Goal: Find contact information: Find contact information

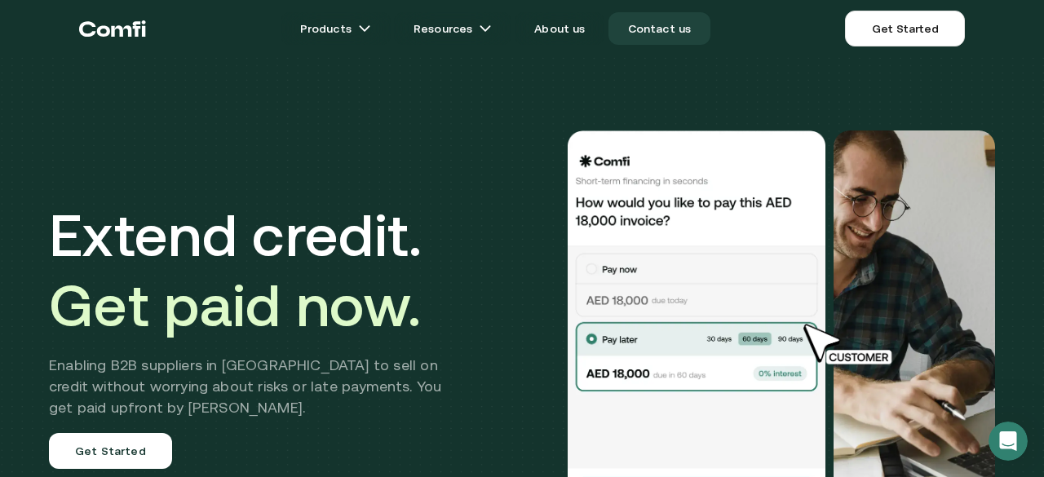
click at [682, 33] on link "Contact us" at bounding box center [660, 28] width 103 height 33
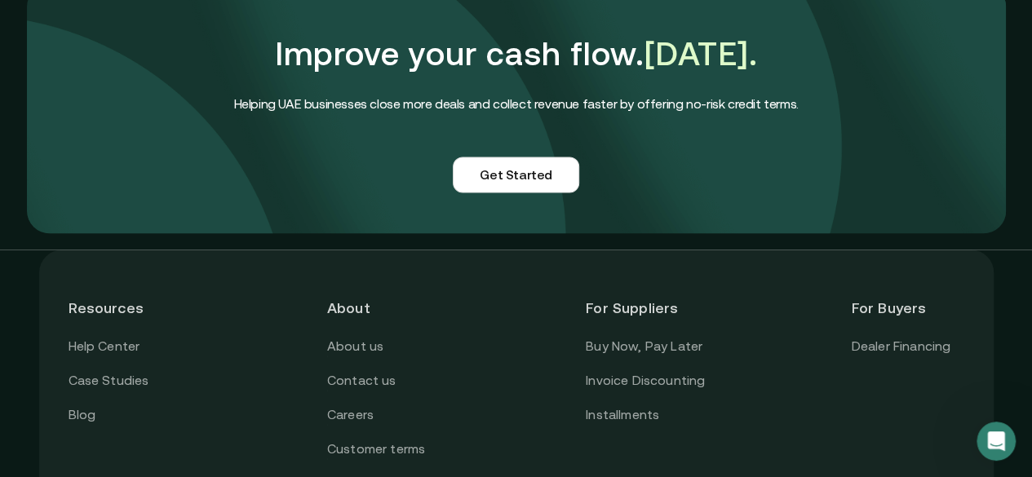
scroll to position [1469, 0]
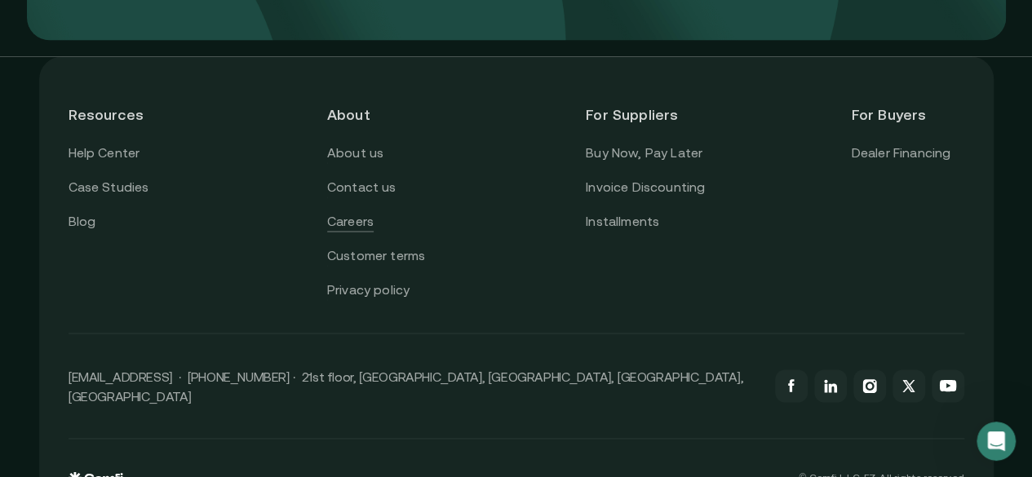
click at [363, 232] on link "Careers" at bounding box center [350, 221] width 47 height 21
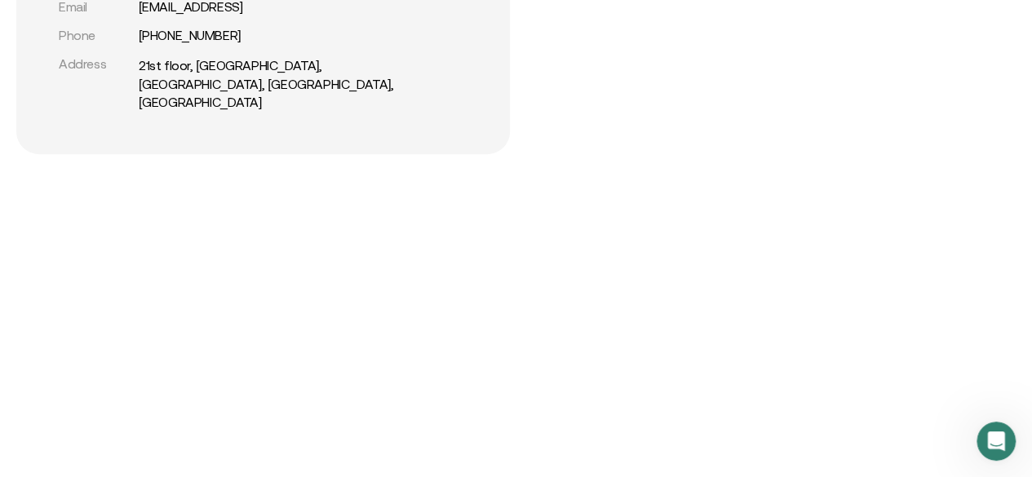
scroll to position [490, 0]
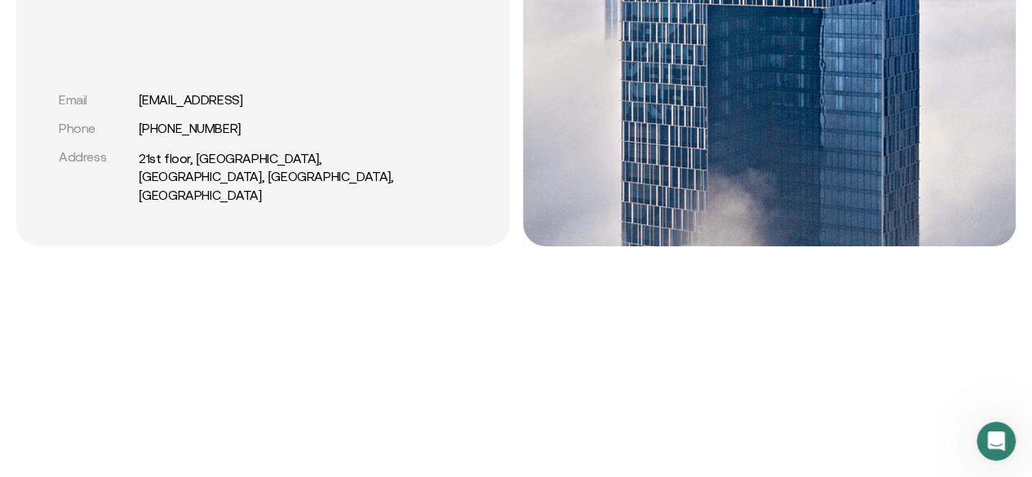
click at [266, 108] on div "Email [EMAIL_ADDRESS]" at bounding box center [235, 100] width 353 height 16
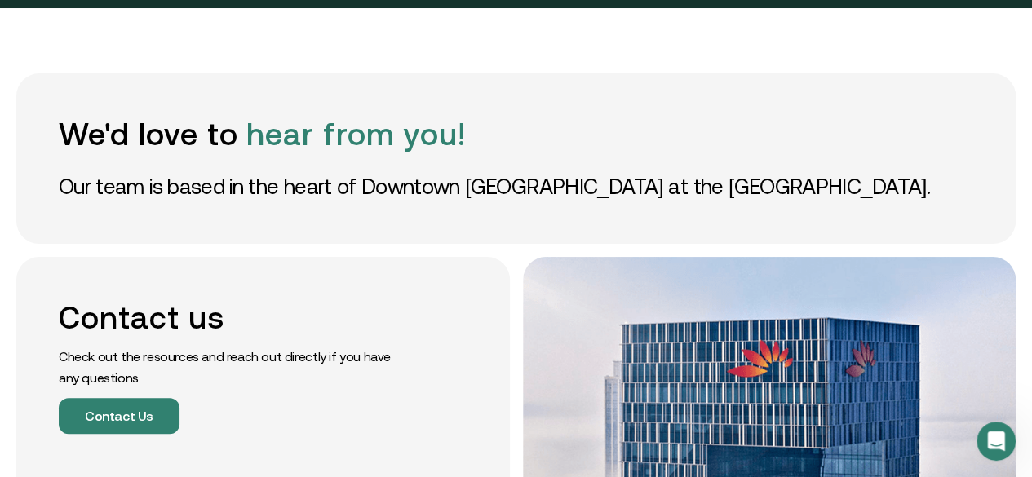
scroll to position [0, 0]
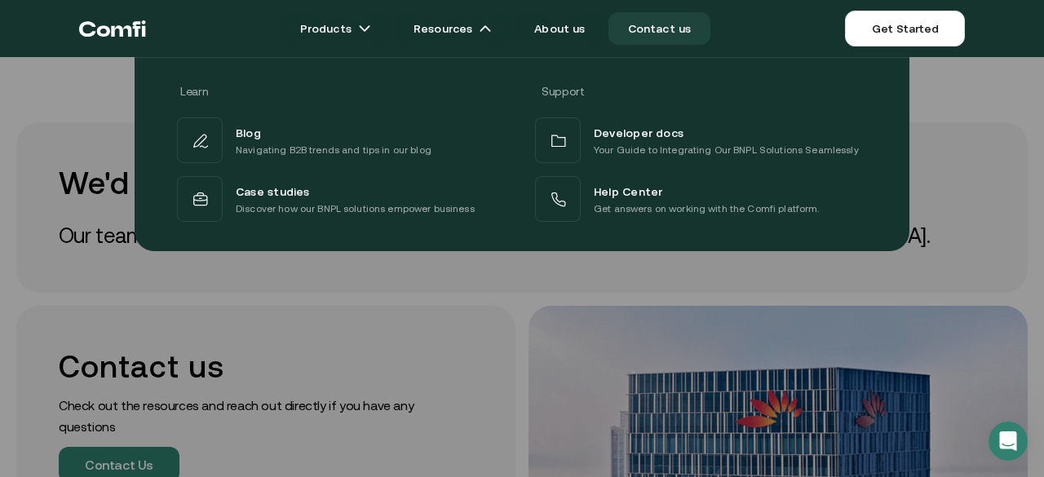
click at [400, 301] on div at bounding box center [522, 295] width 1044 height 477
click at [392, 309] on div at bounding box center [522, 295] width 1044 height 477
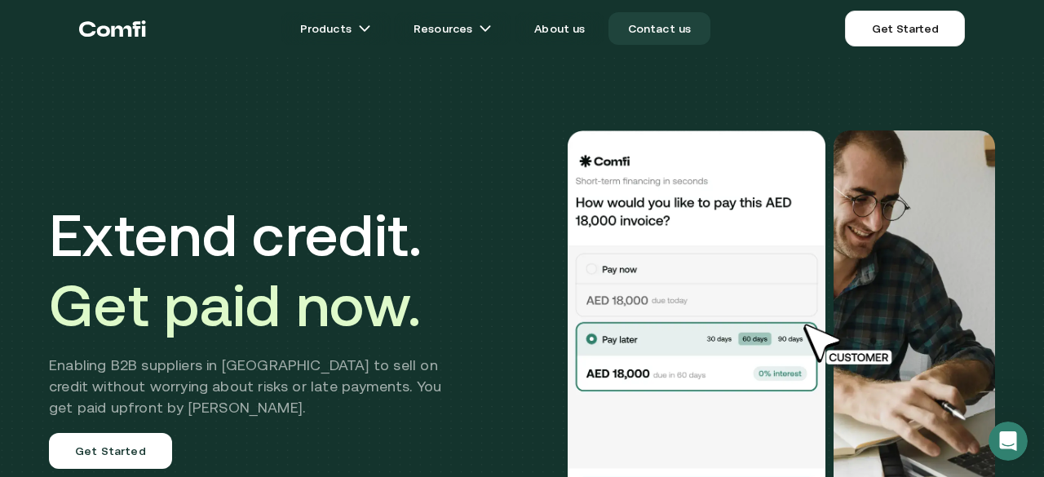
click at [652, 33] on link "Contact us" at bounding box center [660, 28] width 103 height 33
